Goal: Task Accomplishment & Management: Use online tool/utility

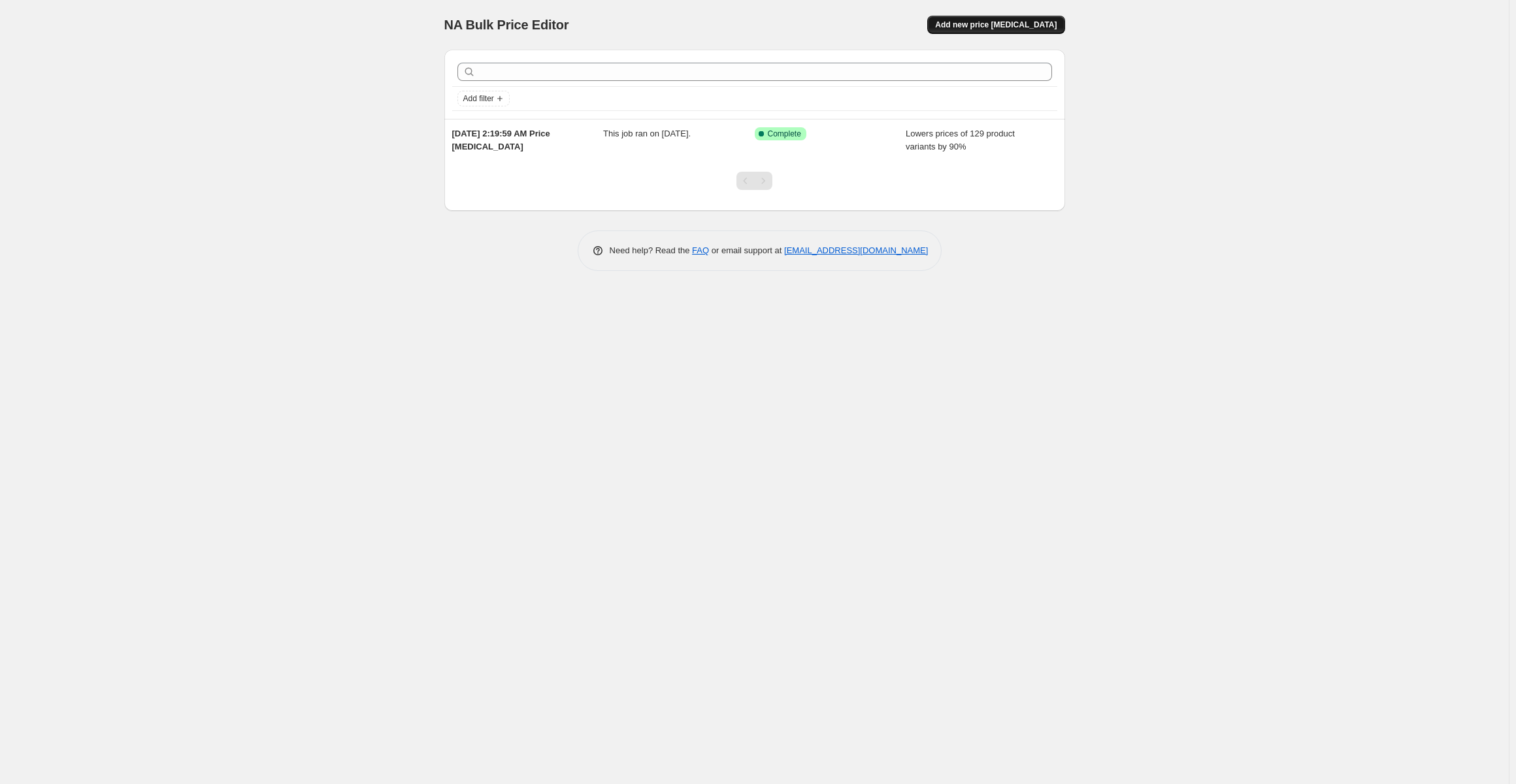
click at [997, 24] on span "Add new price change job" at bounding box center [996, 25] width 122 height 10
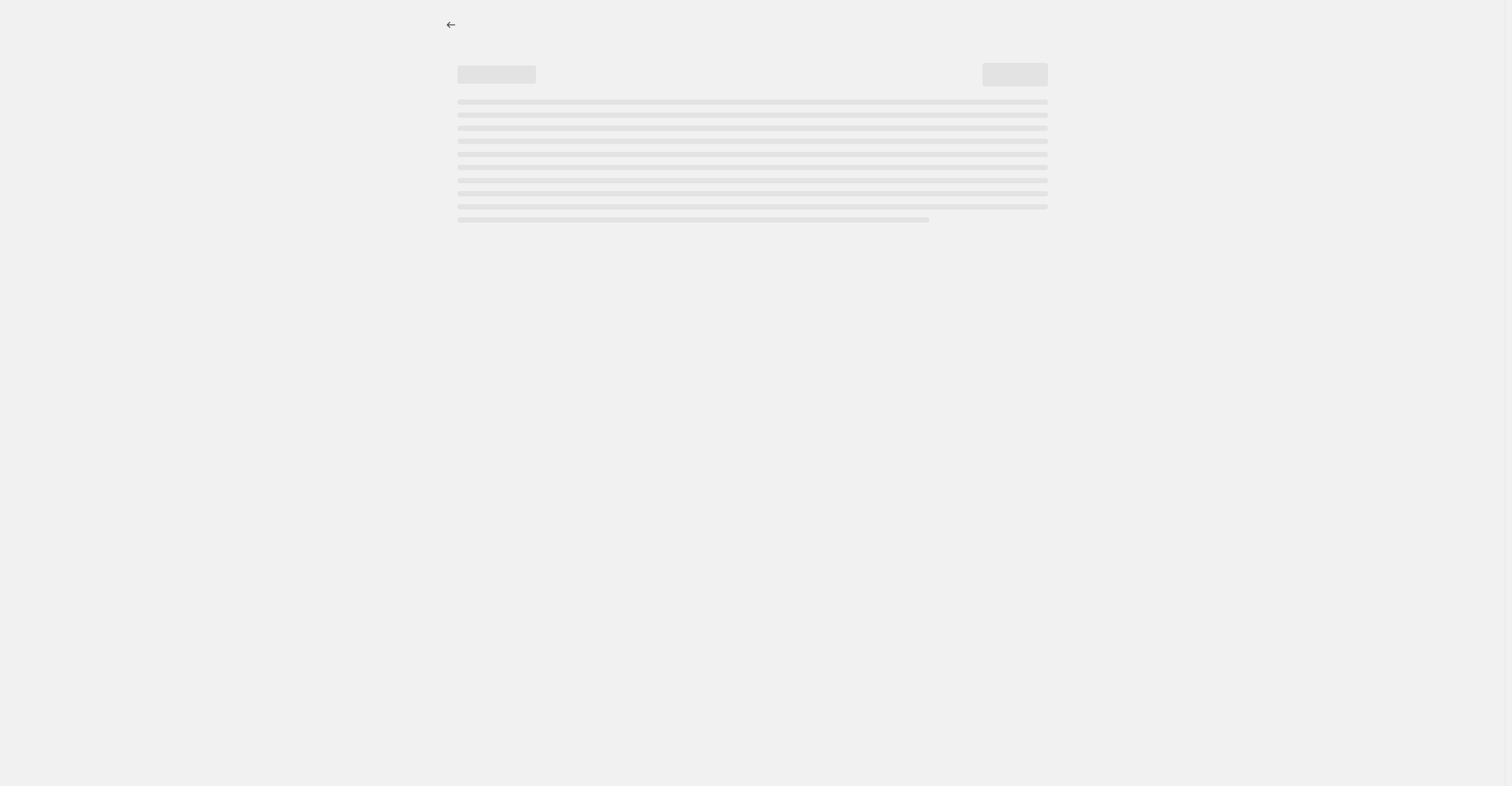
select select "percentage"
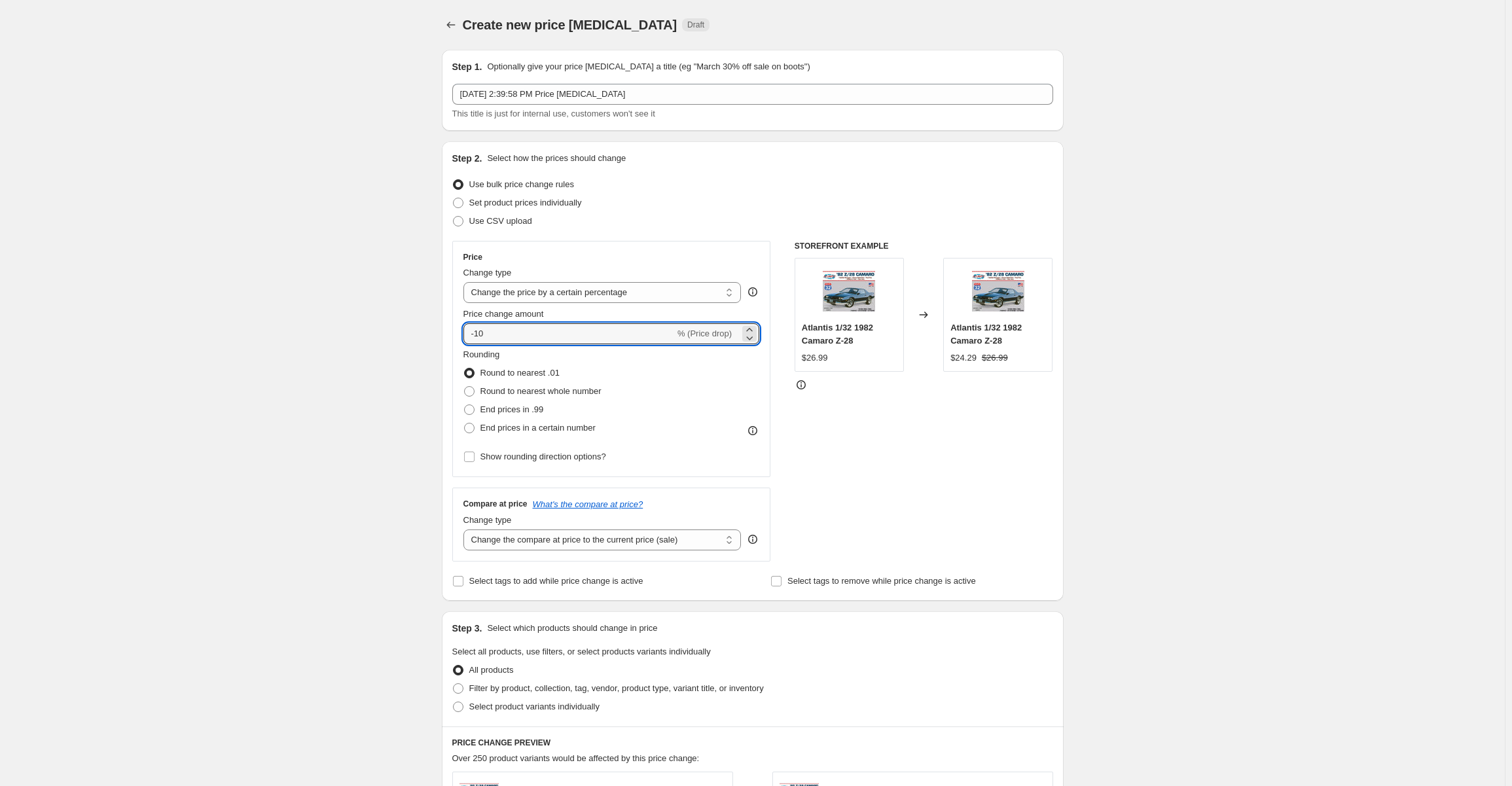
drag, startPoint x: 511, startPoint y: 336, endPoint x: 465, endPoint y: 342, distance: 46.4
click at [465, 342] on div "Price Change type Change the price to a certain amount Change the price by a ce…" at bounding box center [611, 359] width 319 height 236
type input "-80"
click at [1079, 470] on div "Create new price change job. This page is ready Create new price change job Dra…" at bounding box center [752, 658] width 653 height 1317
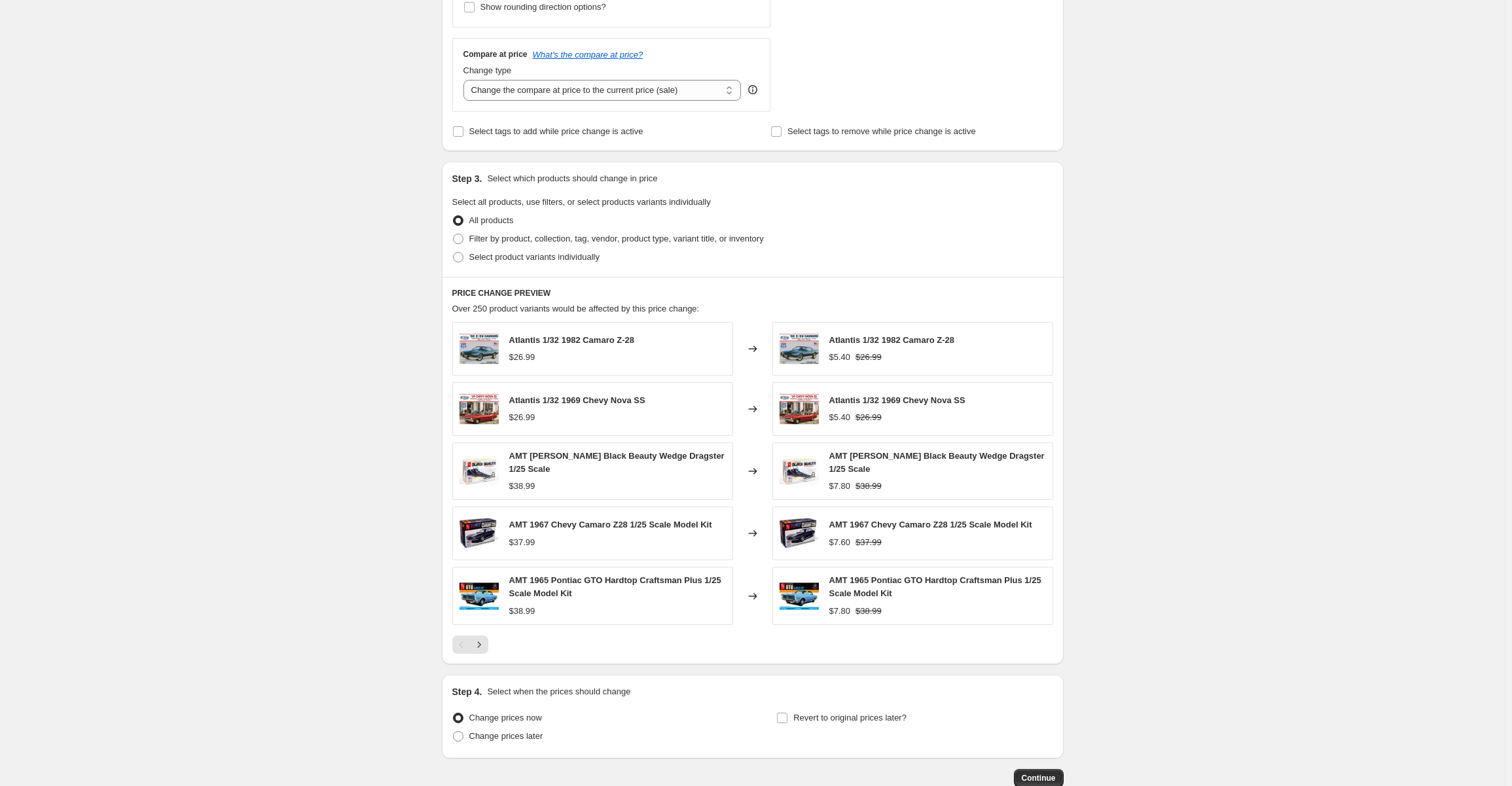
scroll to position [528, 0]
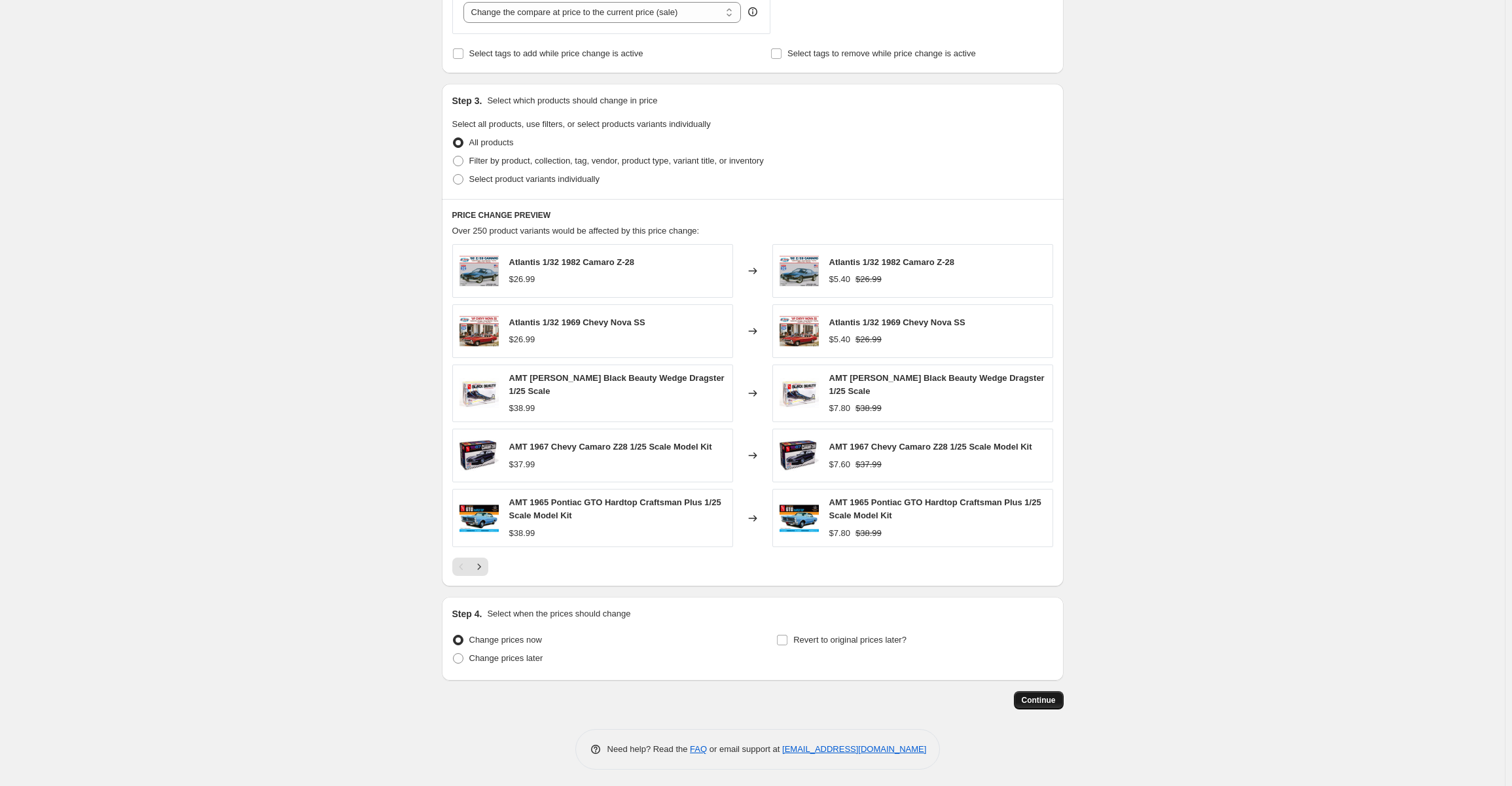
click at [1037, 701] on span "Continue" at bounding box center [1039, 700] width 34 height 10
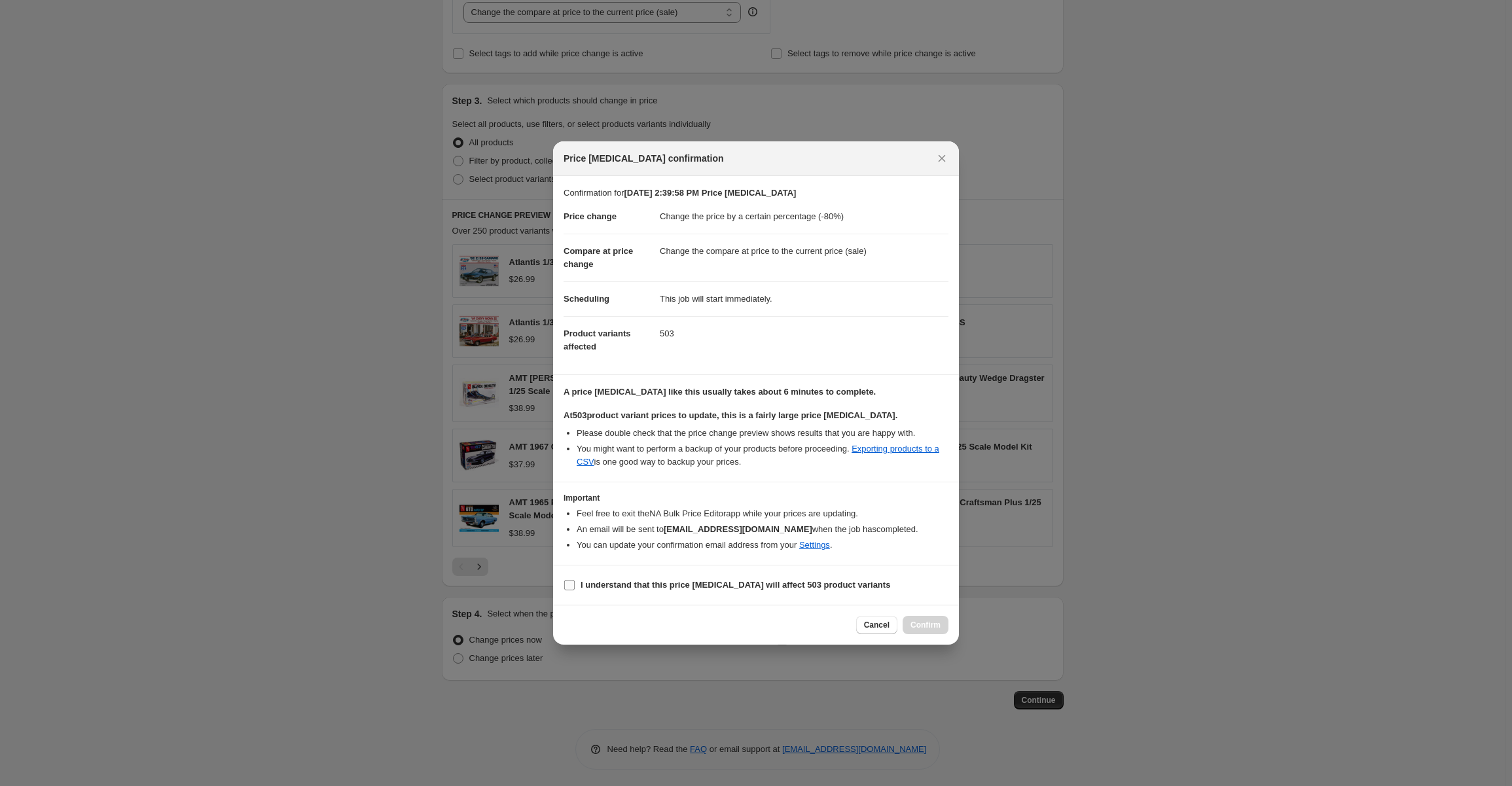
click at [568, 583] on input "I understand that this price change job will affect 503 product variants" at bounding box center [570, 585] width 10 height 10
checkbox input "true"
click at [923, 625] on span "Confirm" at bounding box center [925, 625] width 30 height 10
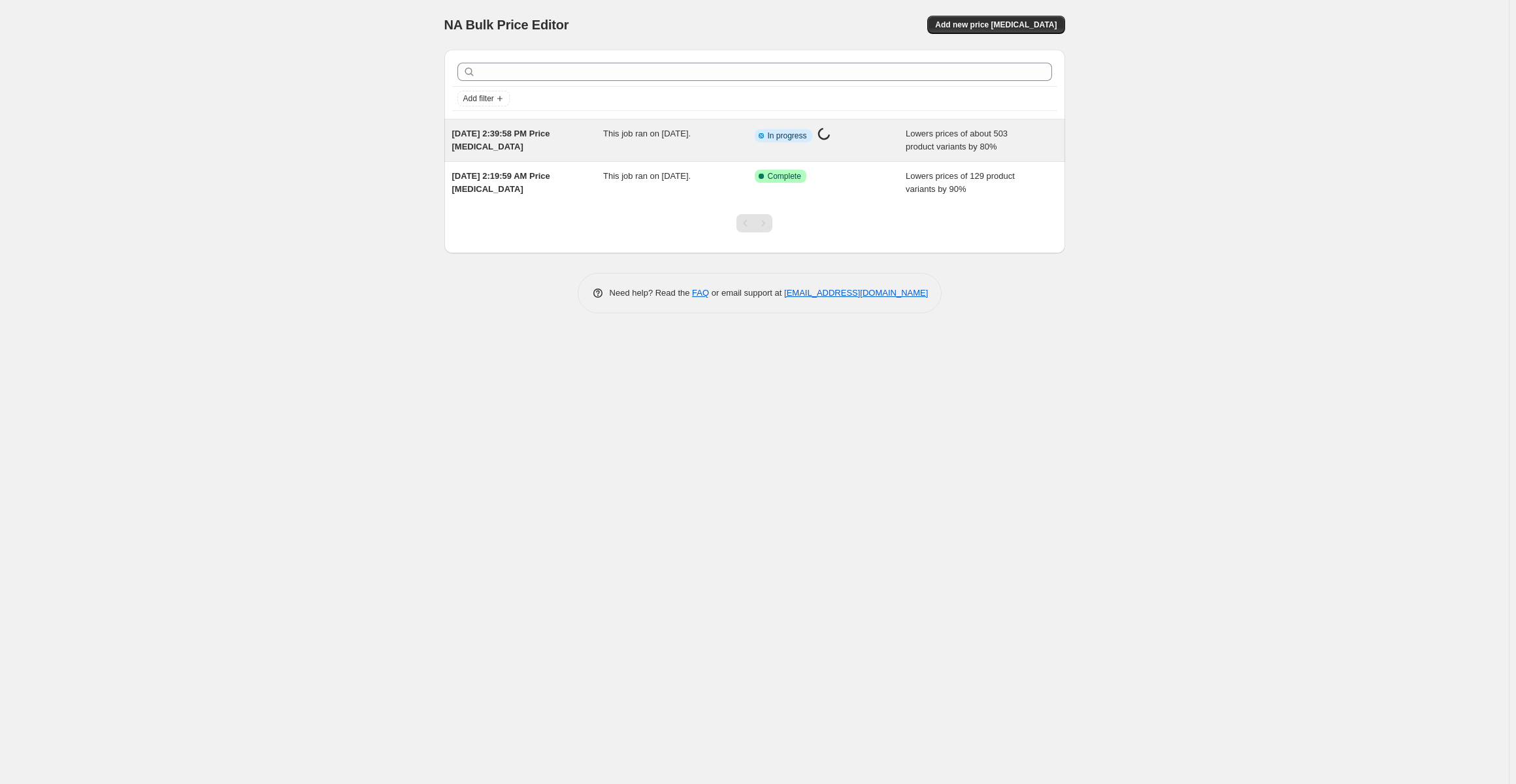
click at [531, 136] on span "Aug 18, 2025, 2:39:58 PM Price change job" at bounding box center [501, 140] width 98 height 23
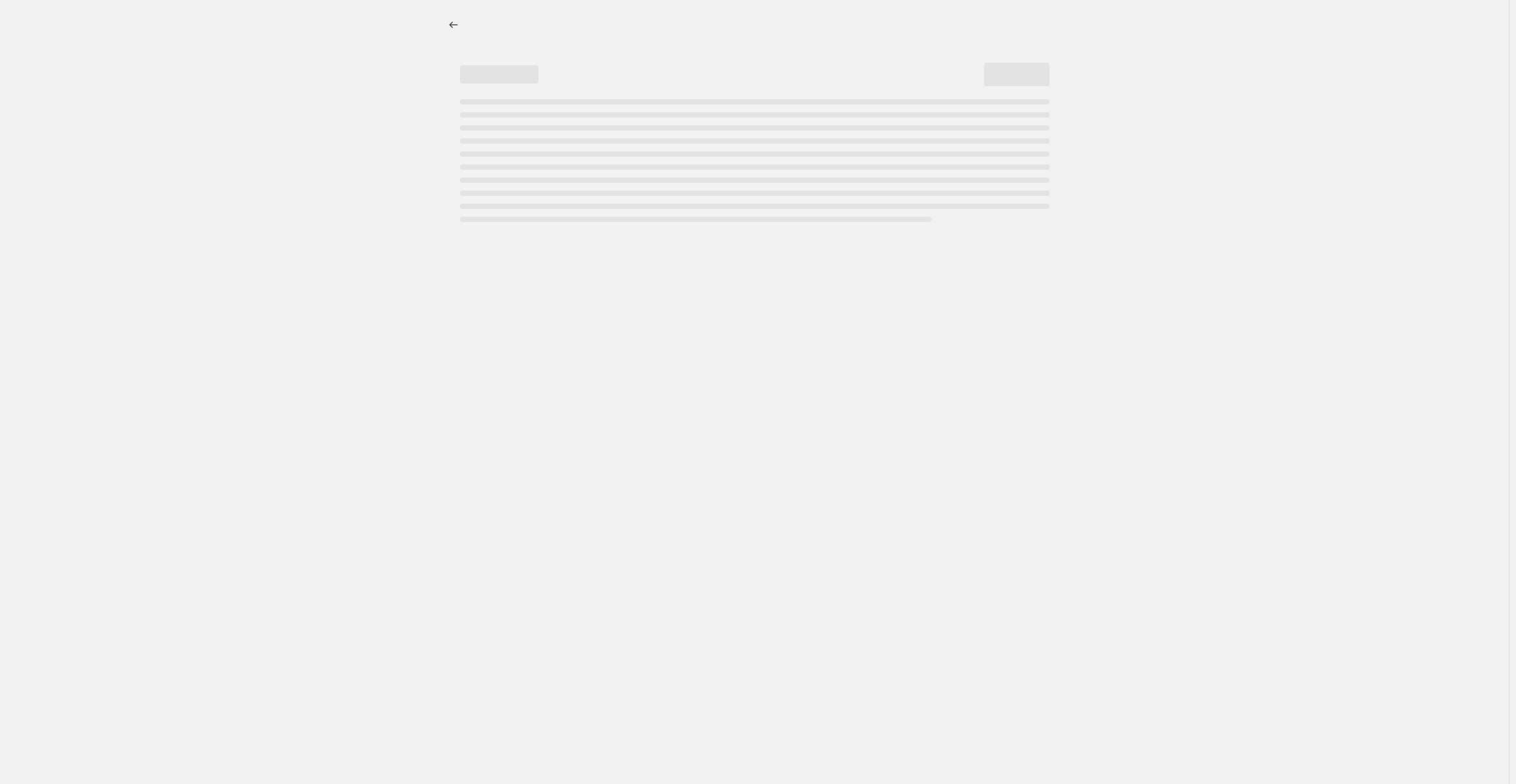
select select "percentage"
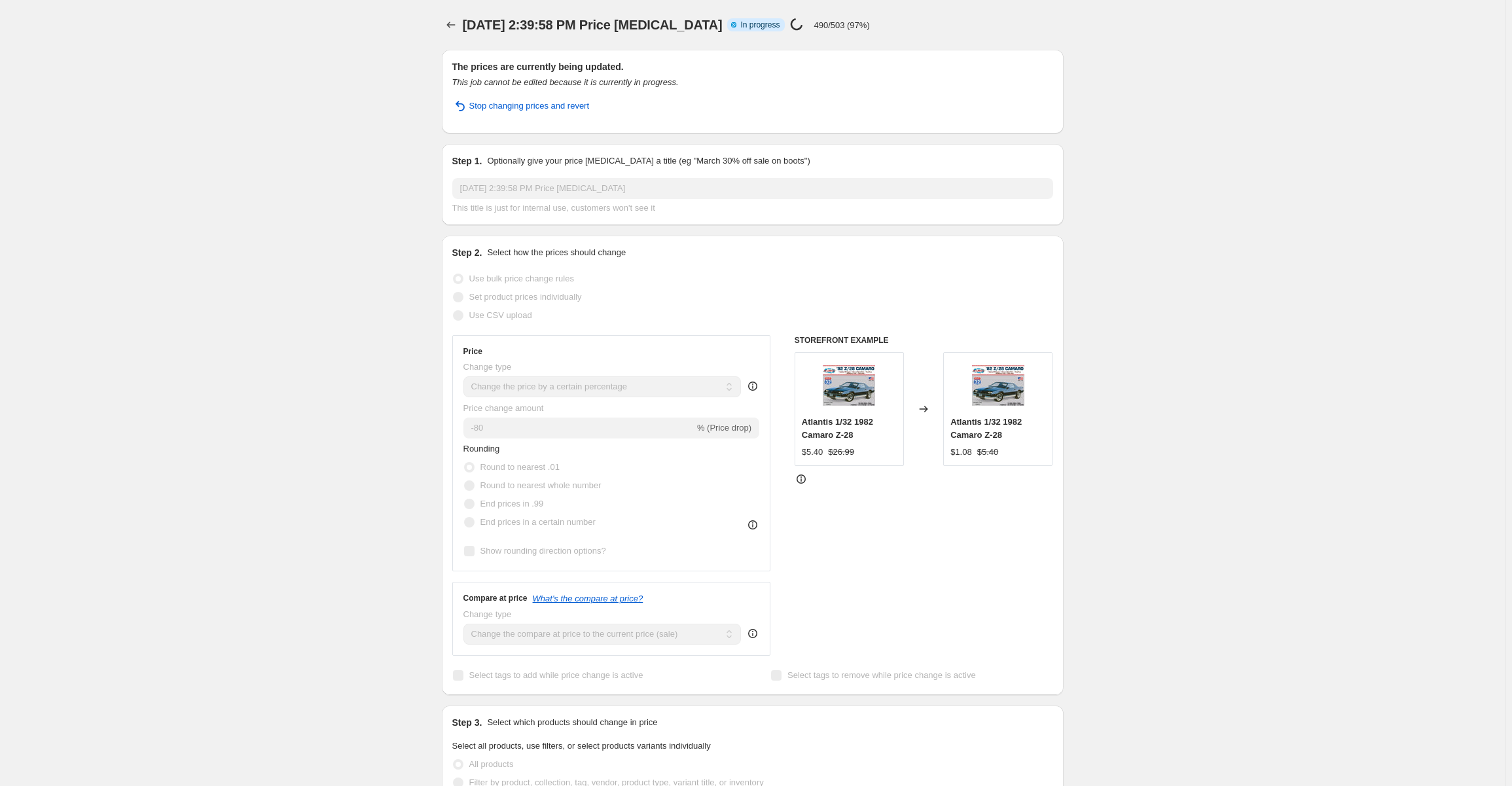
select select "percentage"
